Goal: Communication & Community: Answer question/provide support

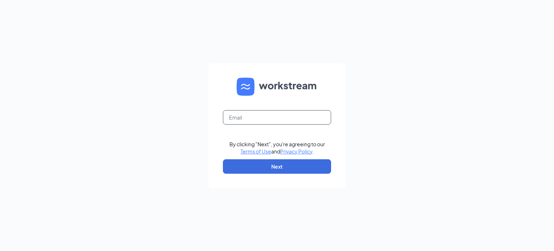
click at [267, 118] on input "text" at bounding box center [277, 117] width 108 height 14
type input "drewco800@thedunkindonuts.com"
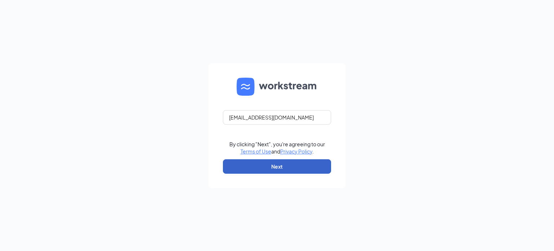
click at [273, 170] on button "Next" at bounding box center [277, 166] width 108 height 14
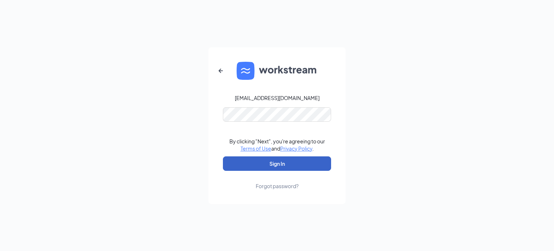
click at [275, 163] on button "Sign In" at bounding box center [277, 163] width 108 height 14
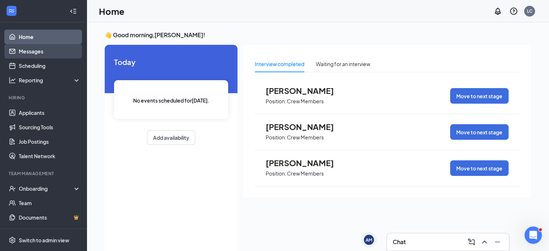
click at [45, 50] on link "Messages" at bounding box center [50, 51] width 62 height 14
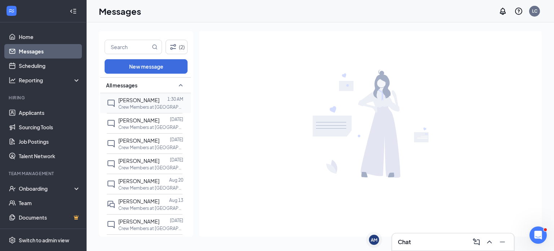
click at [153, 108] on p "Crew Members at [GEOGRAPHIC_DATA]" at bounding box center [150, 107] width 65 height 6
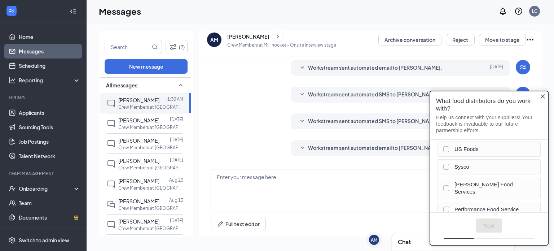
click at [544, 95] on icon "Close button" at bounding box center [543, 96] width 4 height 4
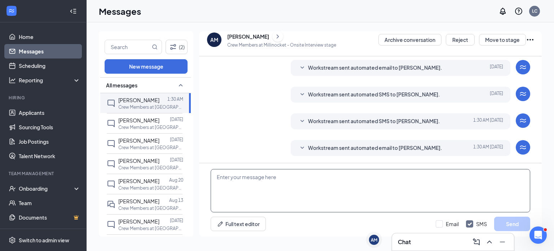
click at [229, 176] on textarea at bounding box center [371, 190] width 320 height 43
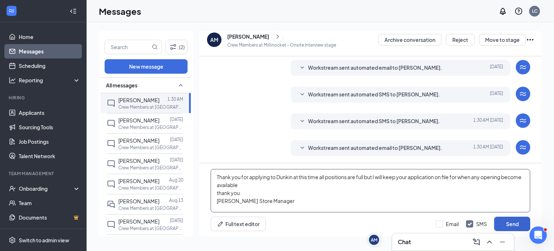
type textarea "Thank you for applying to Dunkin at this time all positions are full but I will…"
click at [510, 222] on button "Send" at bounding box center [512, 223] width 36 height 14
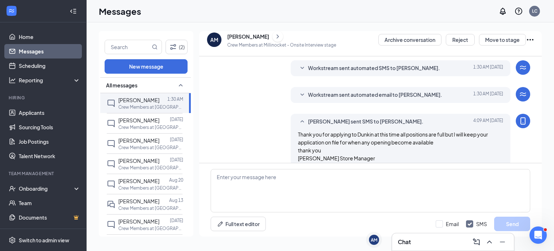
scroll to position [158, 0]
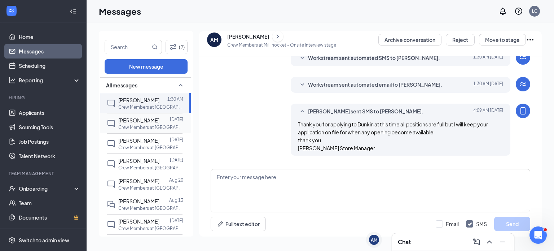
click at [152, 130] on div "[PERSON_NAME] [DATE] Crew Members at [GEOGRAPHIC_DATA]" at bounding box center [145, 123] width 76 height 20
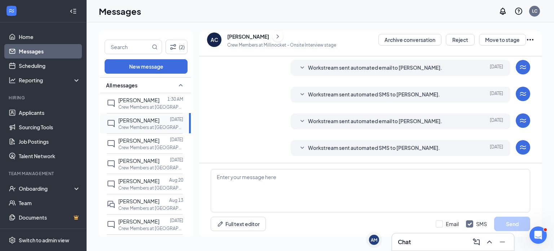
scroll to position [21, 0]
click at [244, 36] on div "[PERSON_NAME]" at bounding box center [248, 36] width 42 height 7
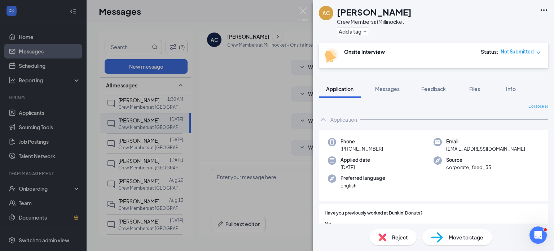
click at [236, 101] on div "AC [PERSON_NAME] Crew Members at Millinocket Add a tag Onsite Interview Status …" at bounding box center [277, 125] width 554 height 251
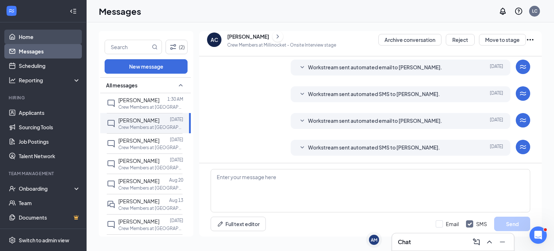
click at [27, 36] on link "Home" at bounding box center [50, 37] width 62 height 14
